Goal: Use online tool/utility

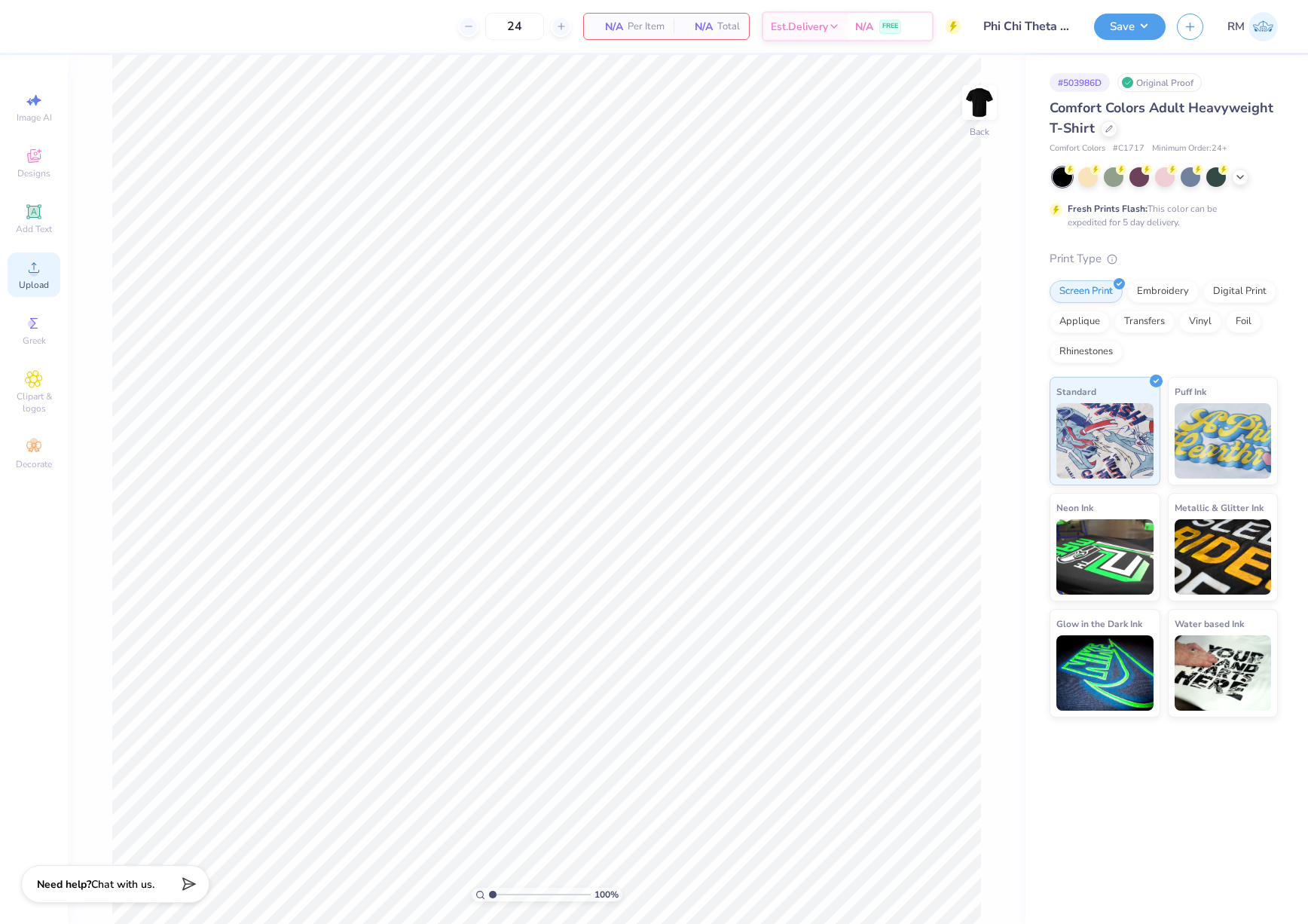
click at [44, 271] on div "Upload" at bounding box center [34, 274] width 53 height 45
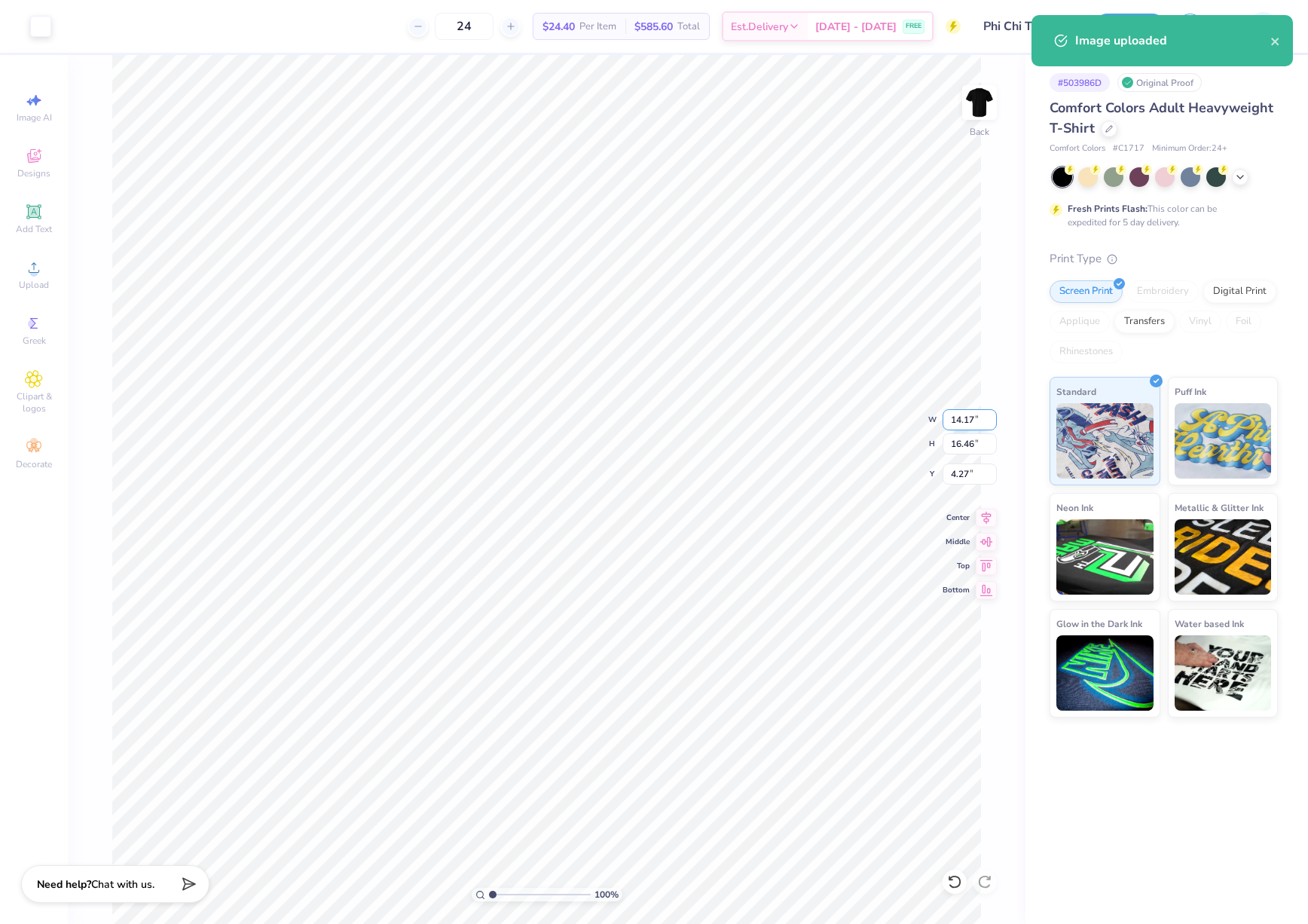
click at [957, 414] on input "14.17" at bounding box center [970, 420] width 55 height 21
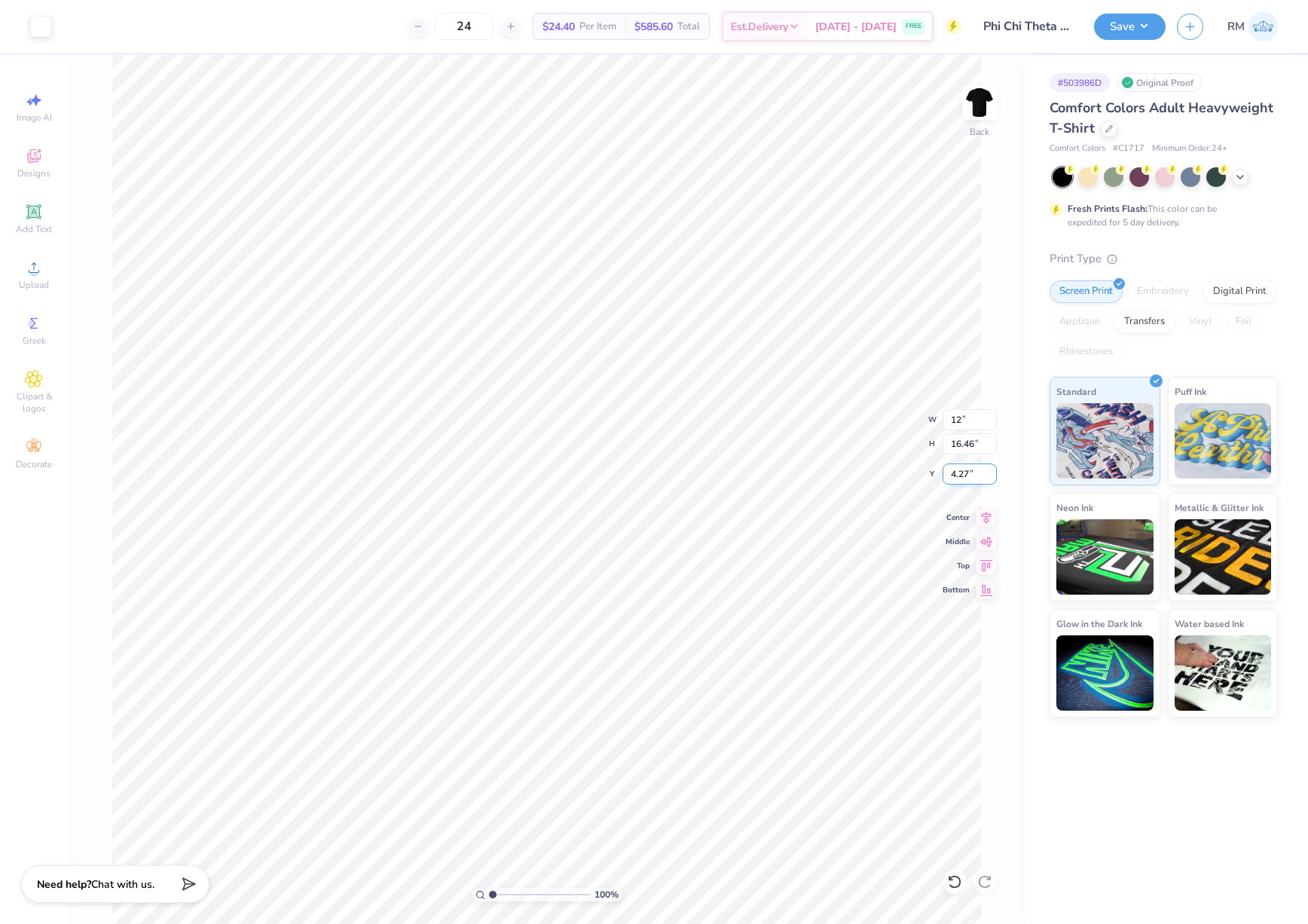
click at [970, 478] on input "4.27" at bounding box center [970, 473] width 55 height 21
type input "12.00"
type input "13.93"
click at [970, 478] on input "5.53" at bounding box center [970, 473] width 55 height 21
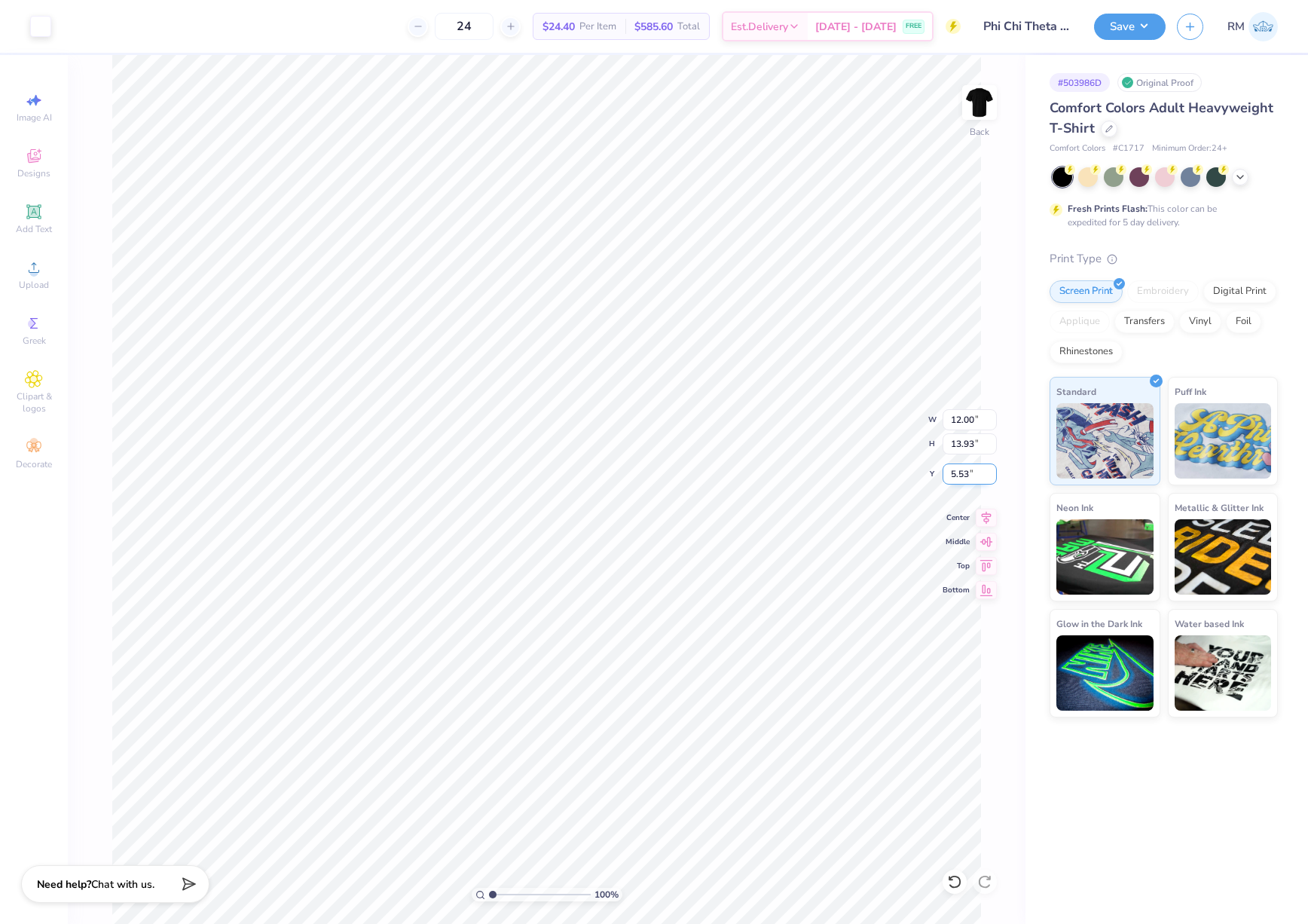
click at [970, 478] on input "5.53" at bounding box center [970, 473] width 55 height 21
type input "3.00"
click at [1120, 25] on button "Save" at bounding box center [1130, 24] width 72 height 26
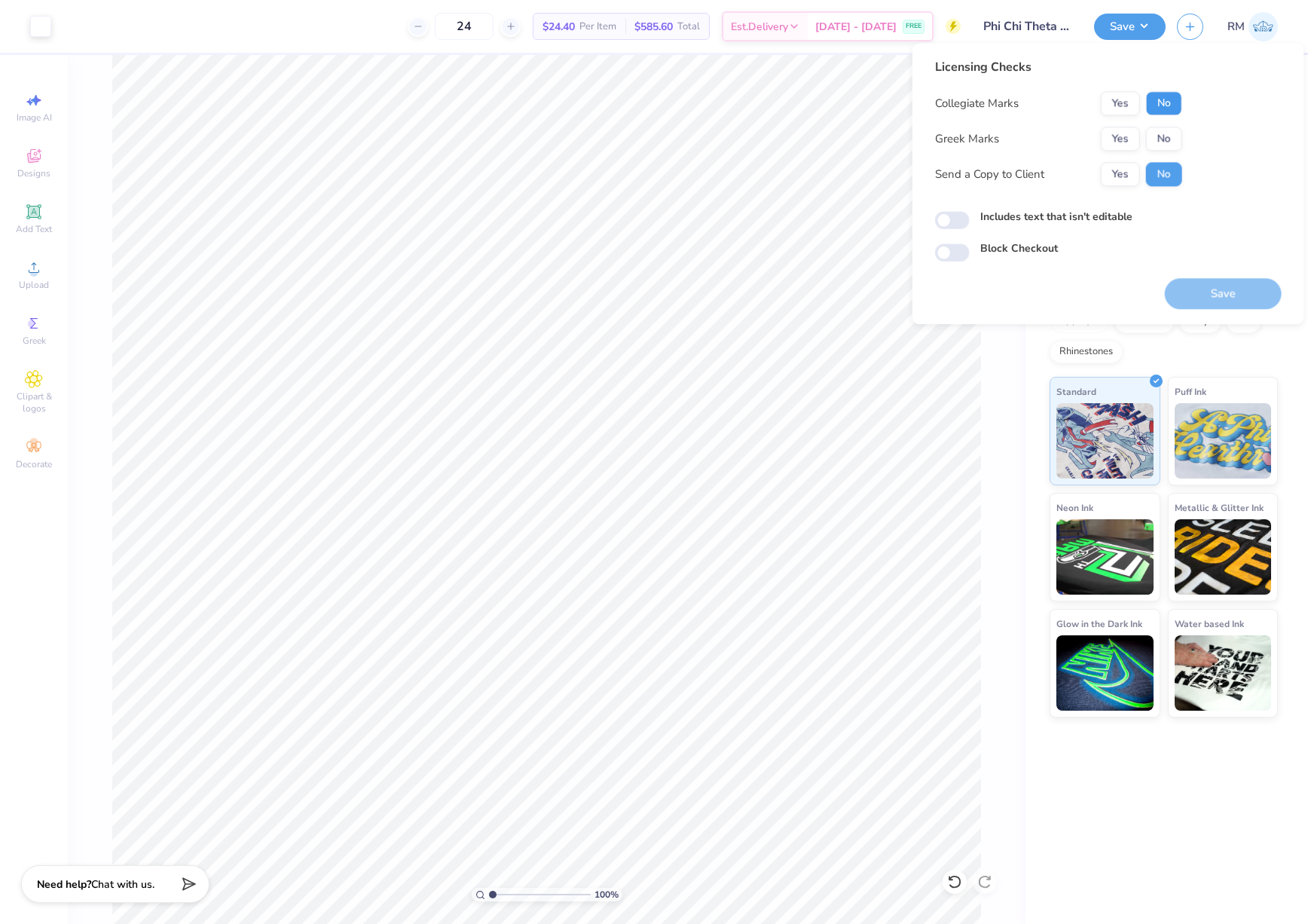
click at [1173, 103] on button "No" at bounding box center [1164, 103] width 36 height 24
click at [1115, 142] on button "Yes" at bounding box center [1120, 138] width 39 height 24
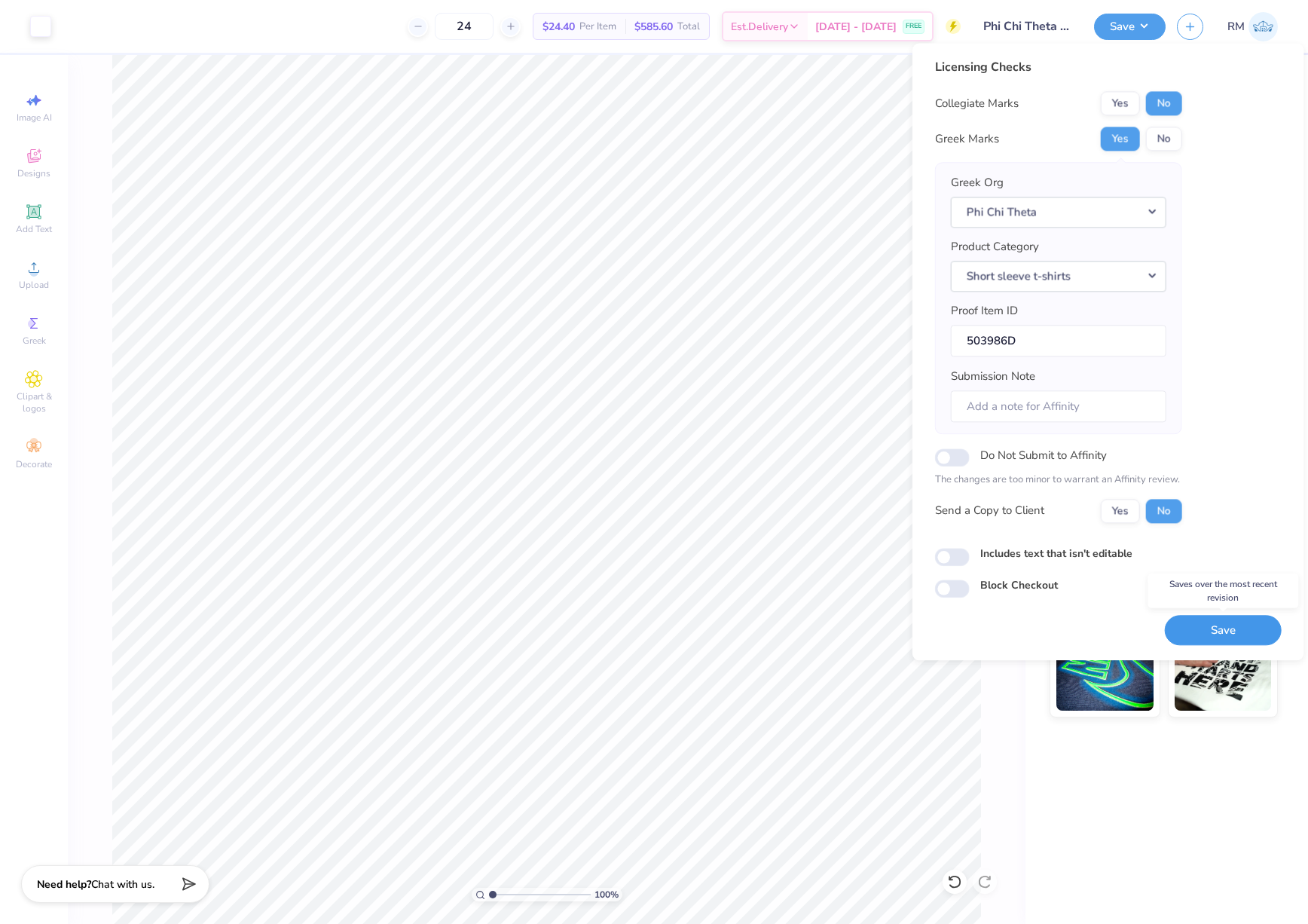
click at [1242, 630] on button "Save" at bounding box center [1223, 631] width 117 height 31
